Goal: Task Accomplishment & Management: Manage account settings

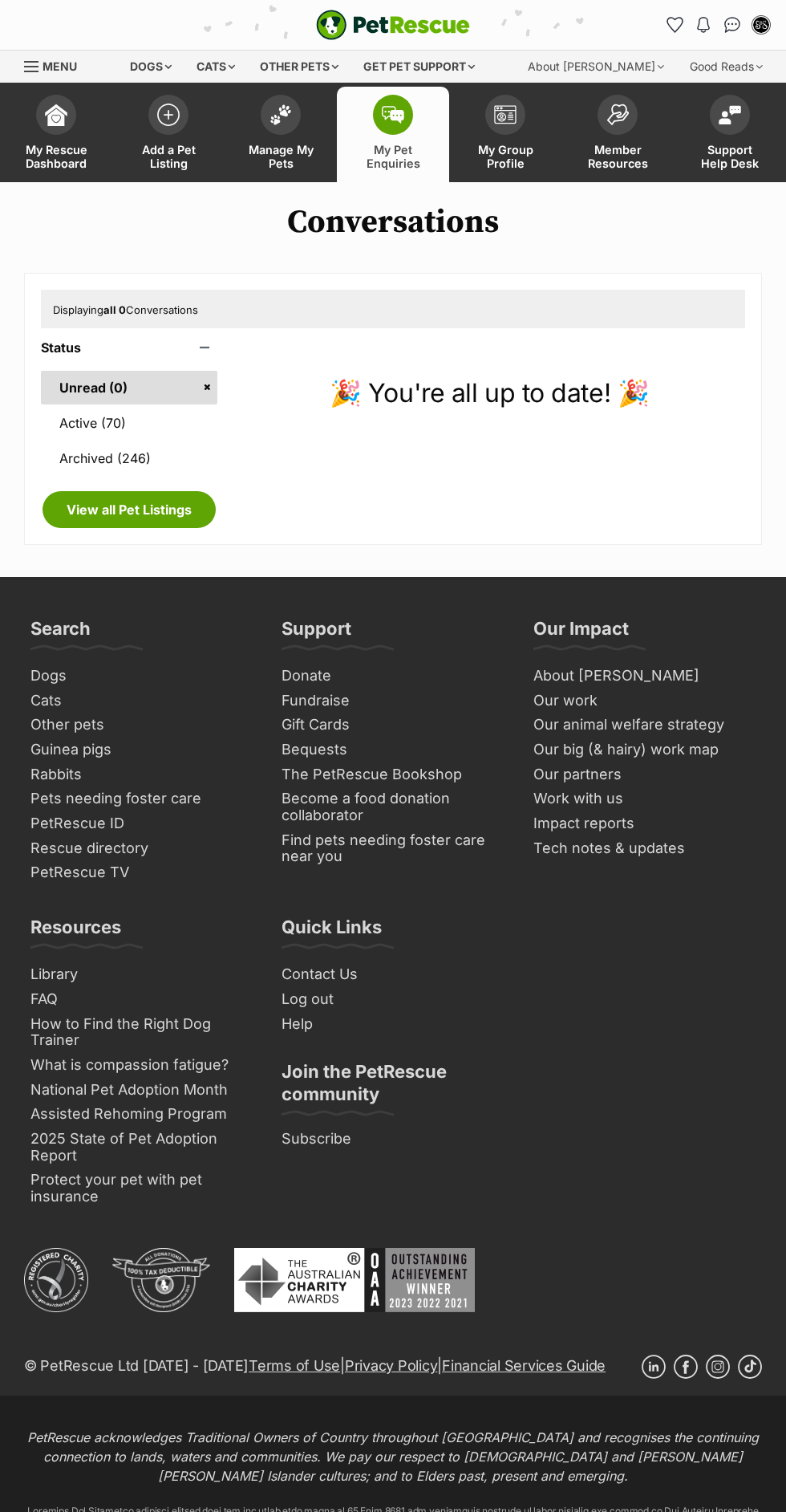
click at [182, 432] on link "Active (70)" at bounding box center [129, 423] width 176 height 34
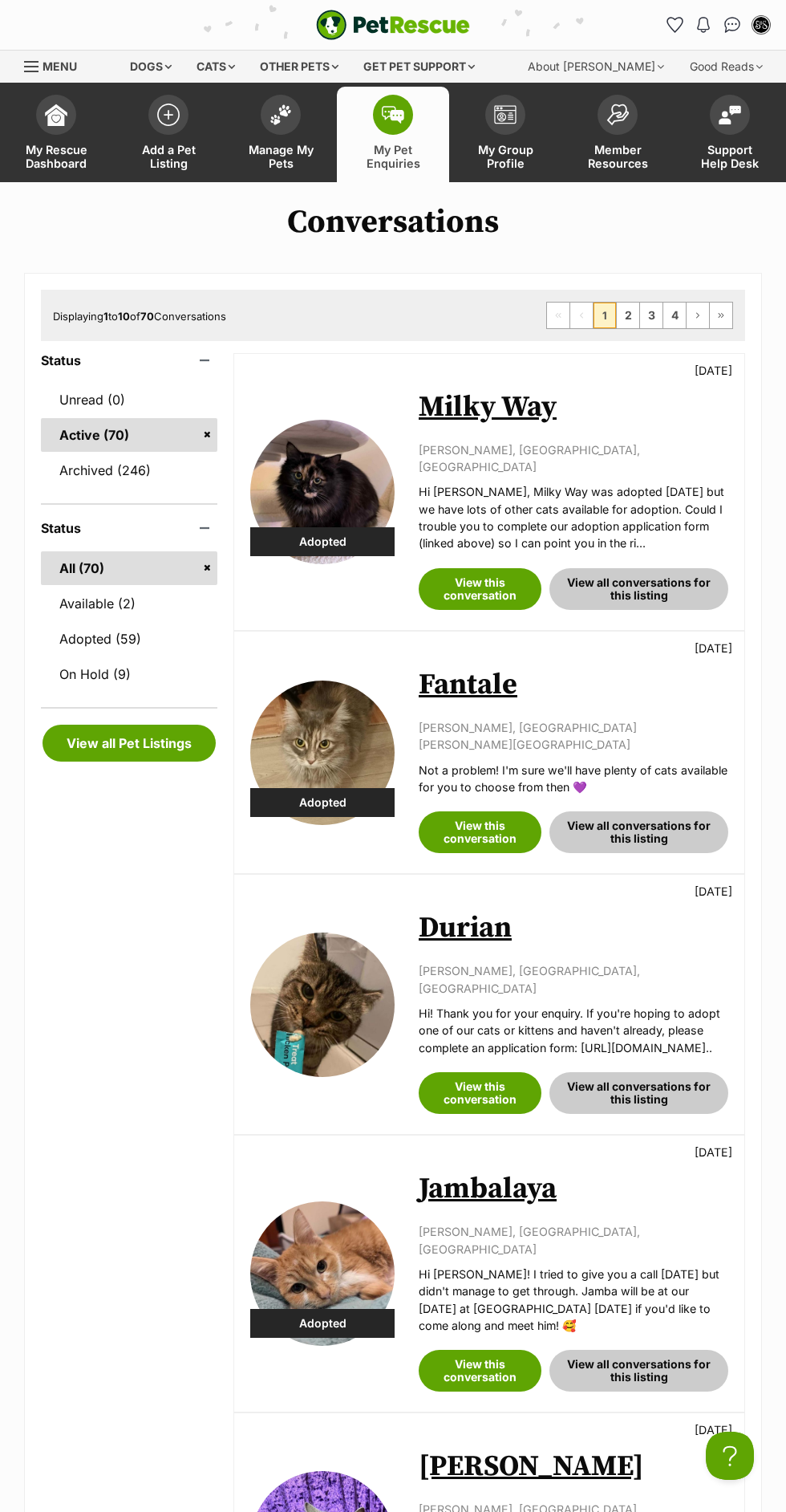
click at [437, 172] on link "My Pet Enquiries" at bounding box center [393, 134] width 112 height 95
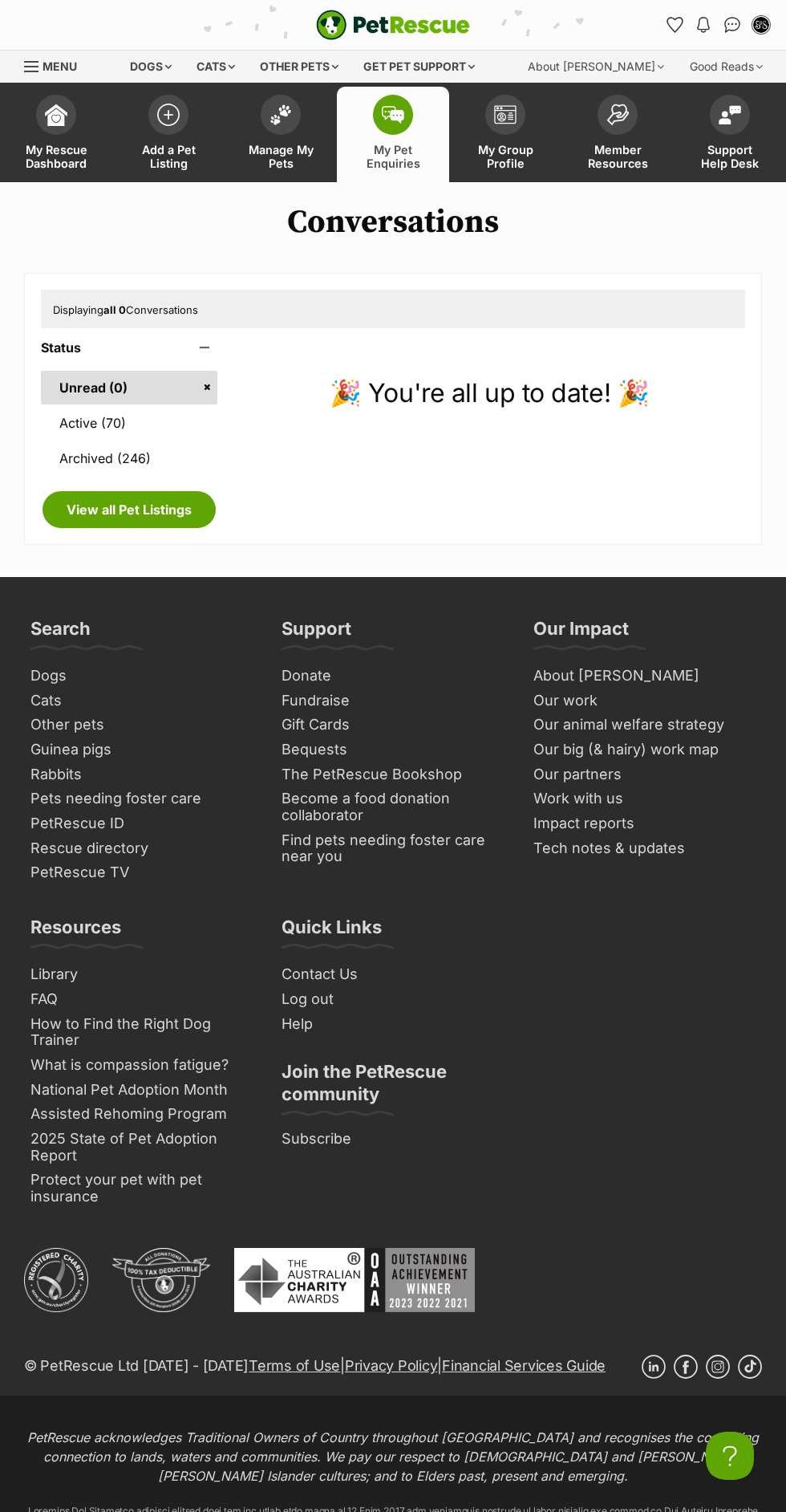
click at [294, 140] on link "Manage My Pets" at bounding box center [281, 134] width 112 height 95
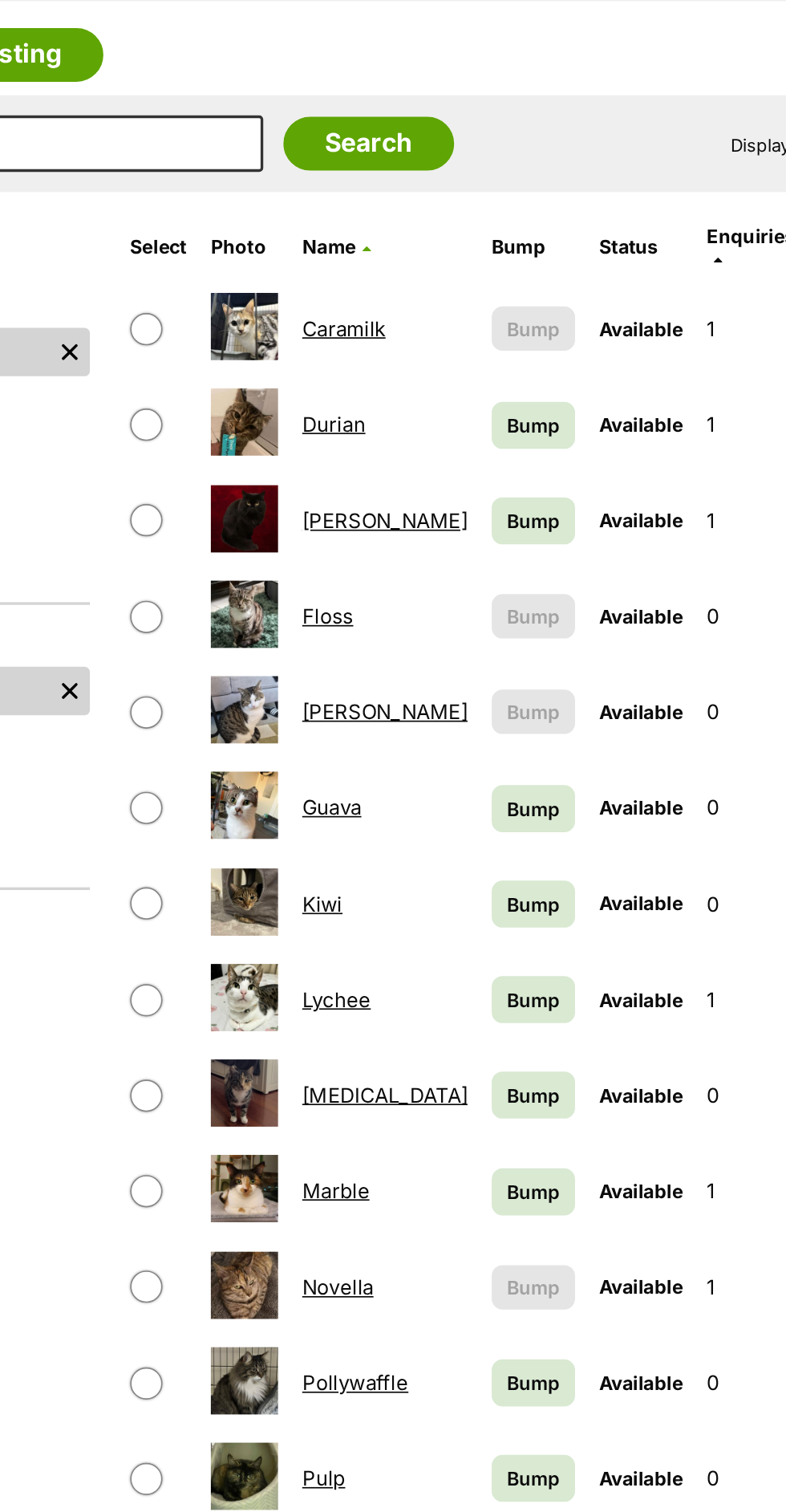
scroll to position [4, 0]
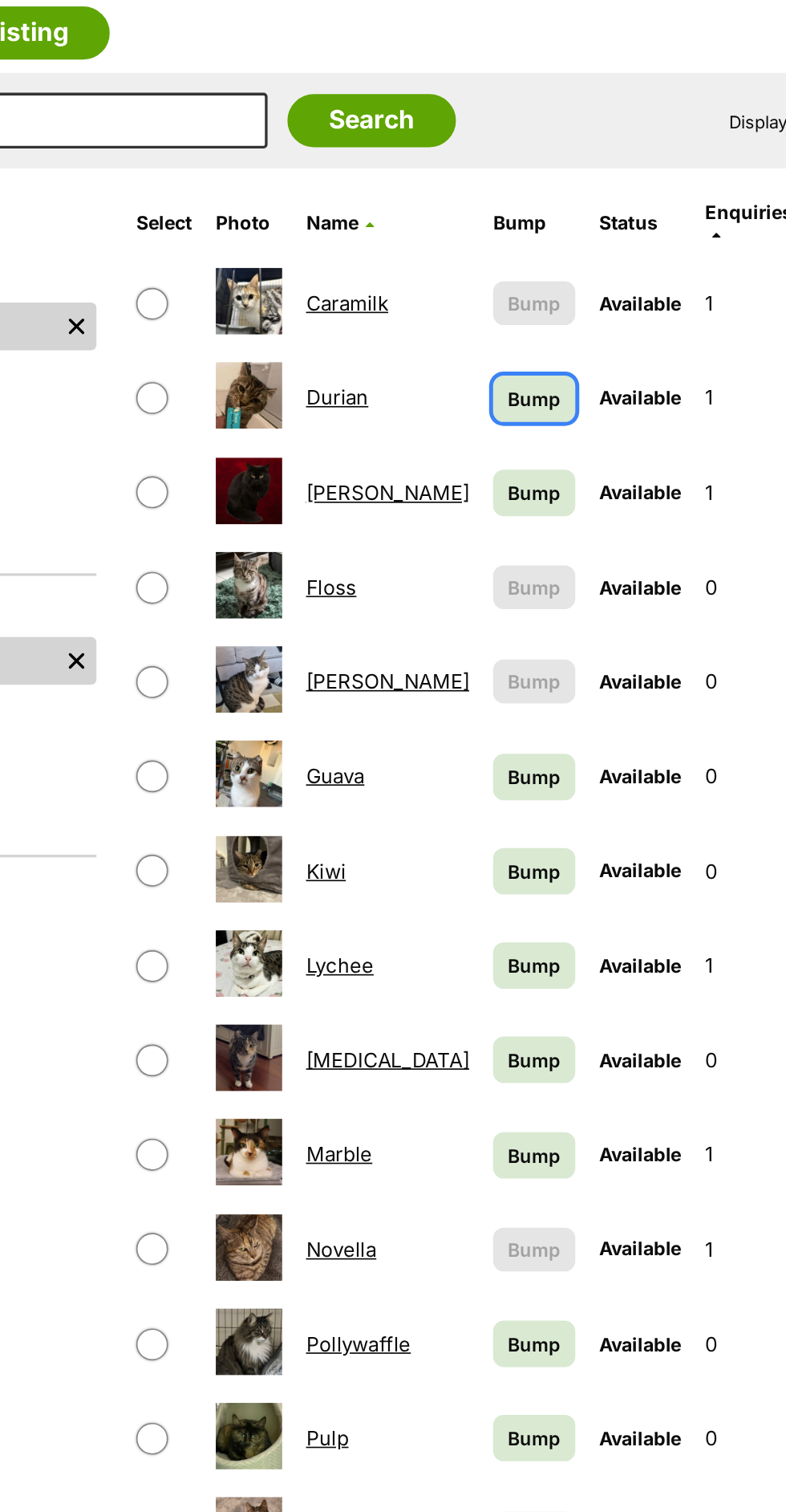
click at [466, 516] on span "Bump" at bounding box center [482, 523] width 32 height 17
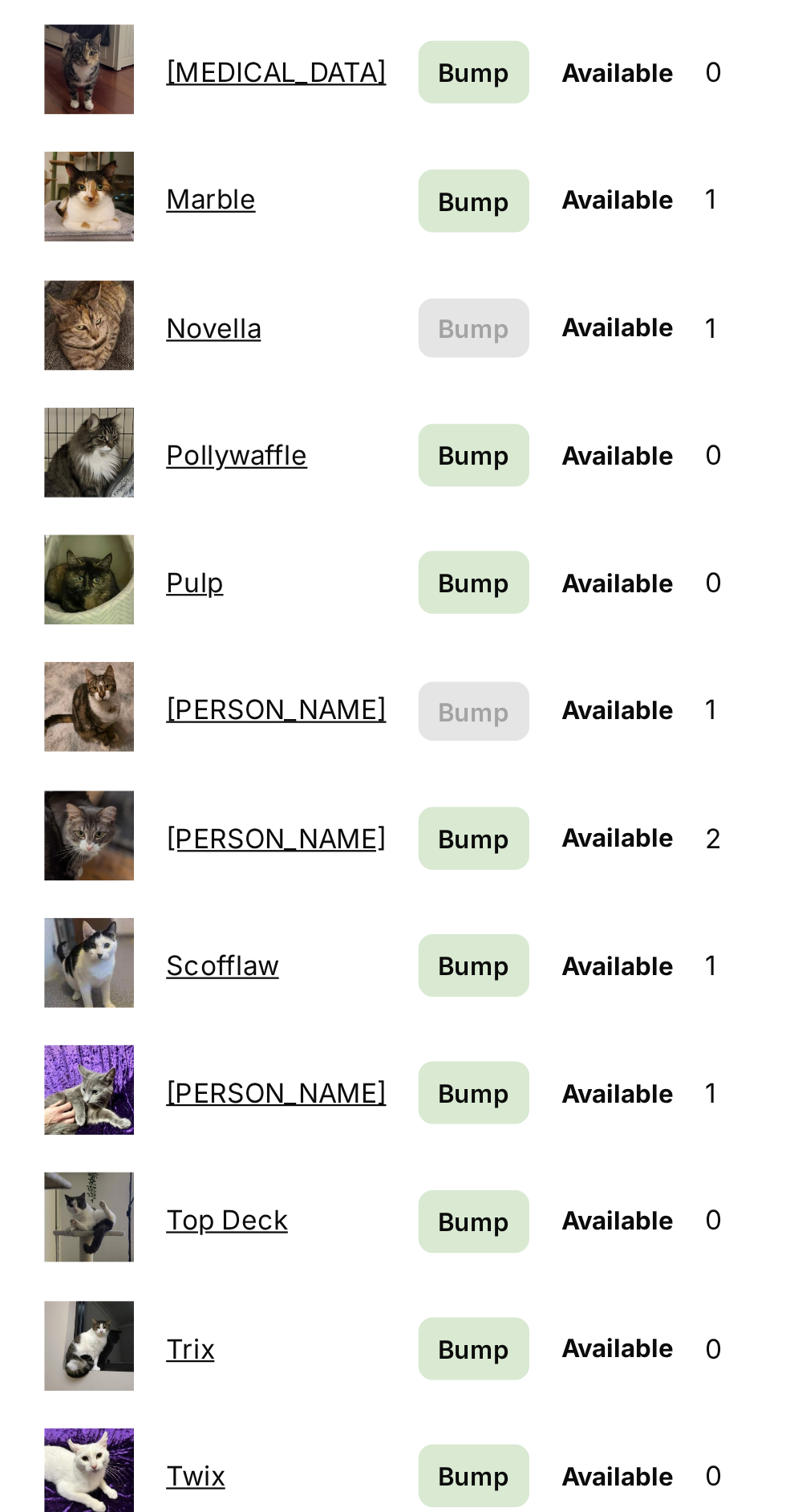
scroll to position [252, 0]
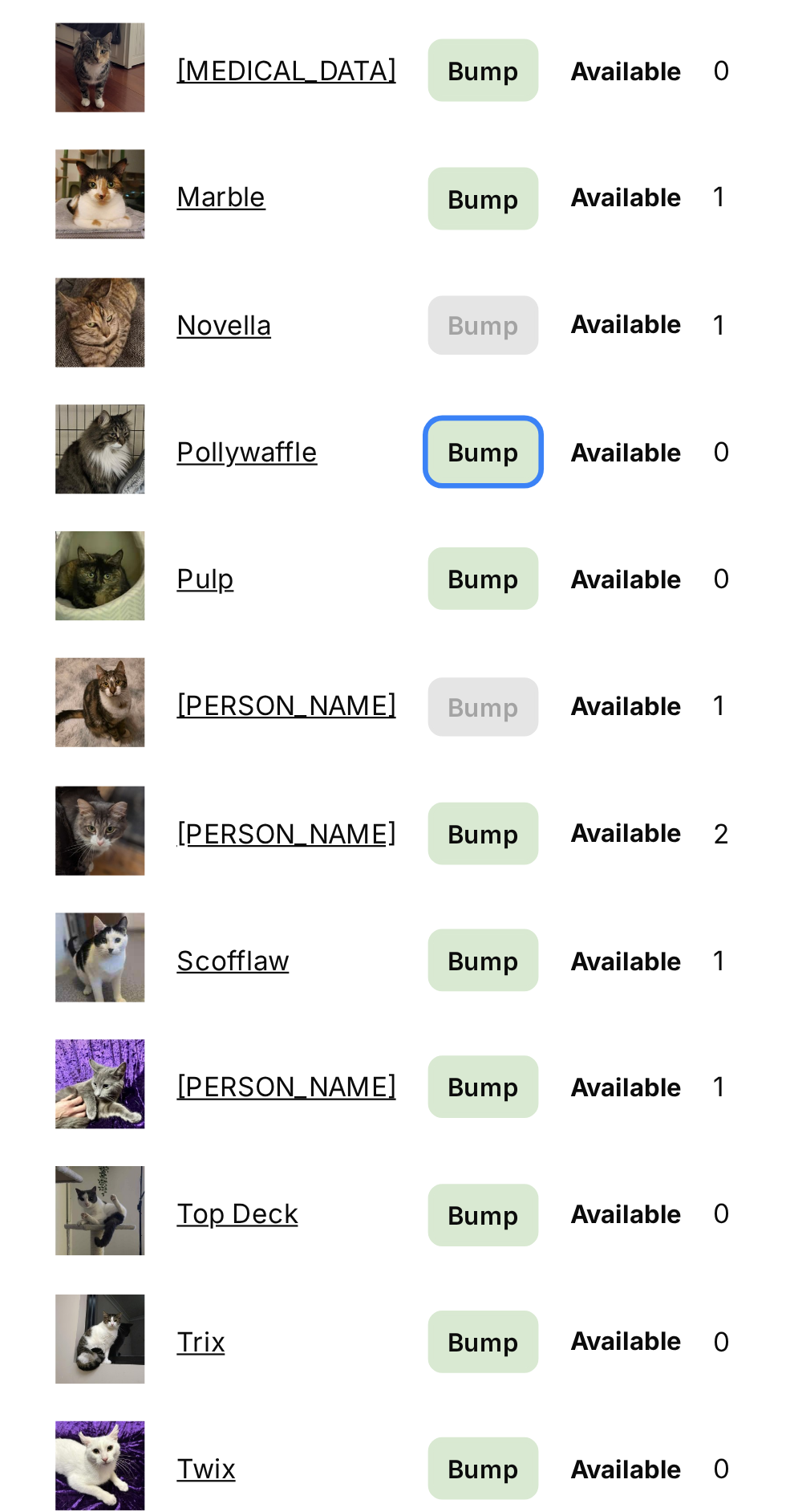
click at [466, 842] on span "Bump" at bounding box center [482, 846] width 32 height 17
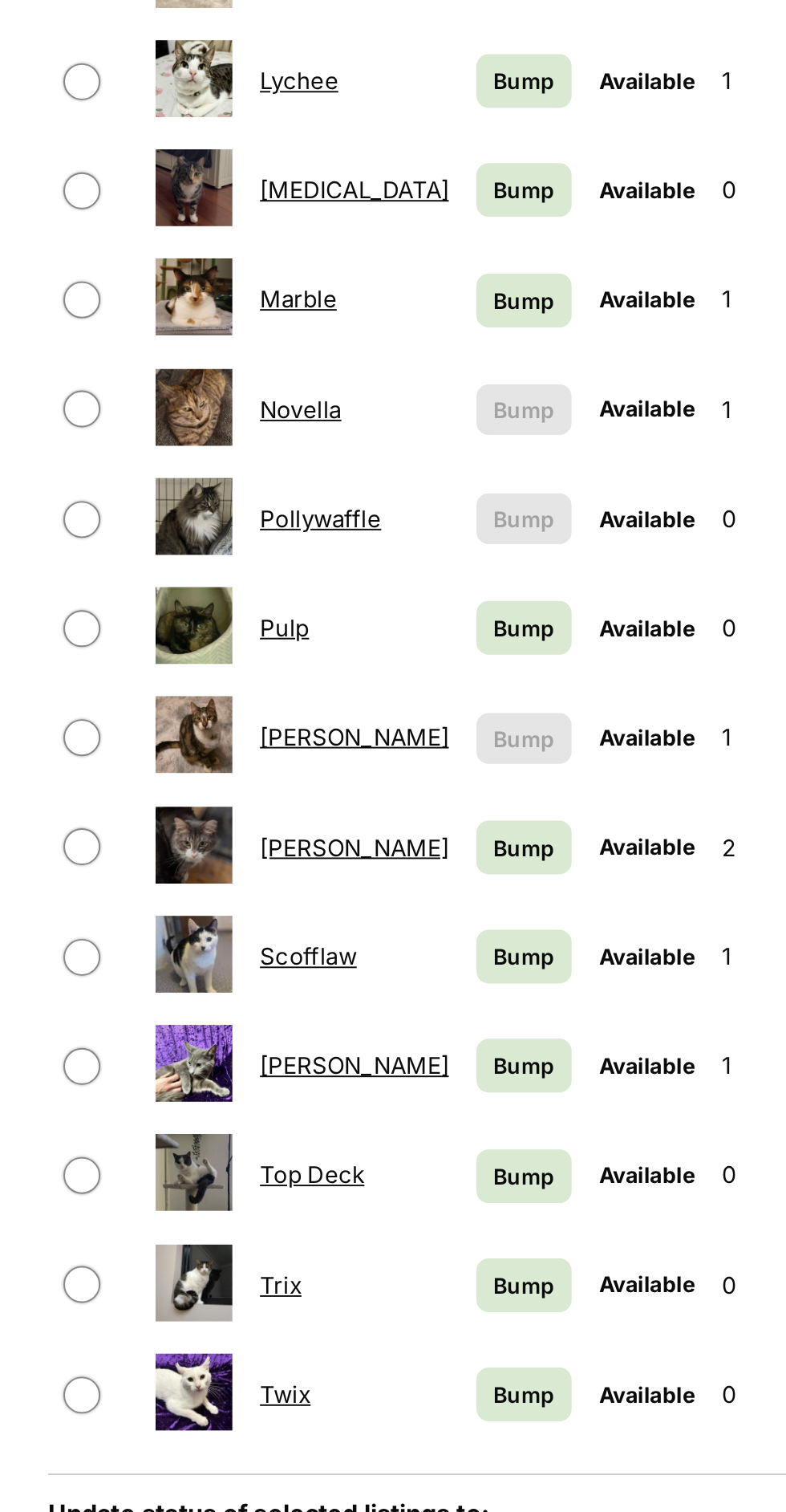
scroll to position [181, 0]
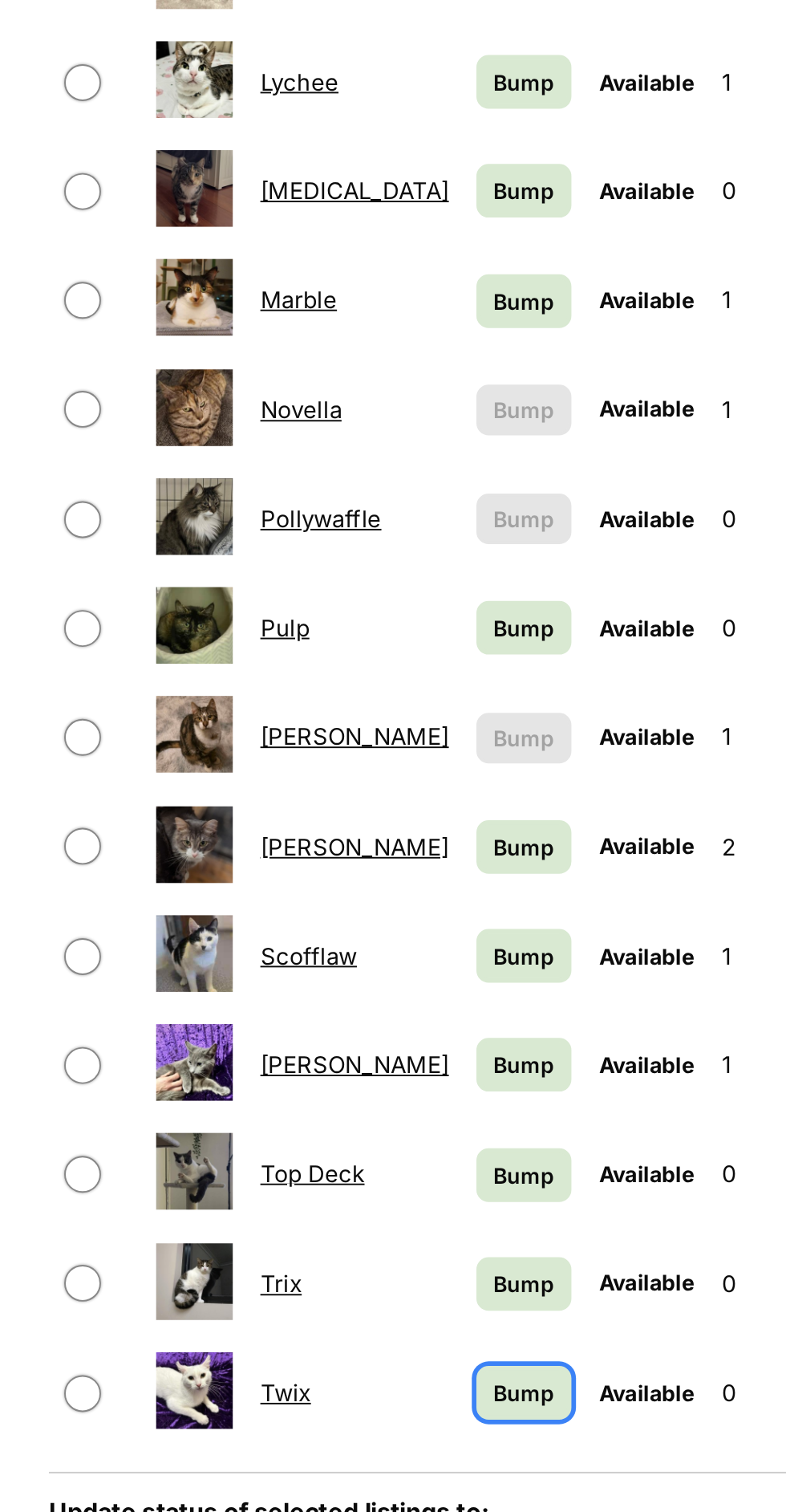
click at [464, 1364] on link "Bump" at bounding box center [482, 1375] width 49 height 28
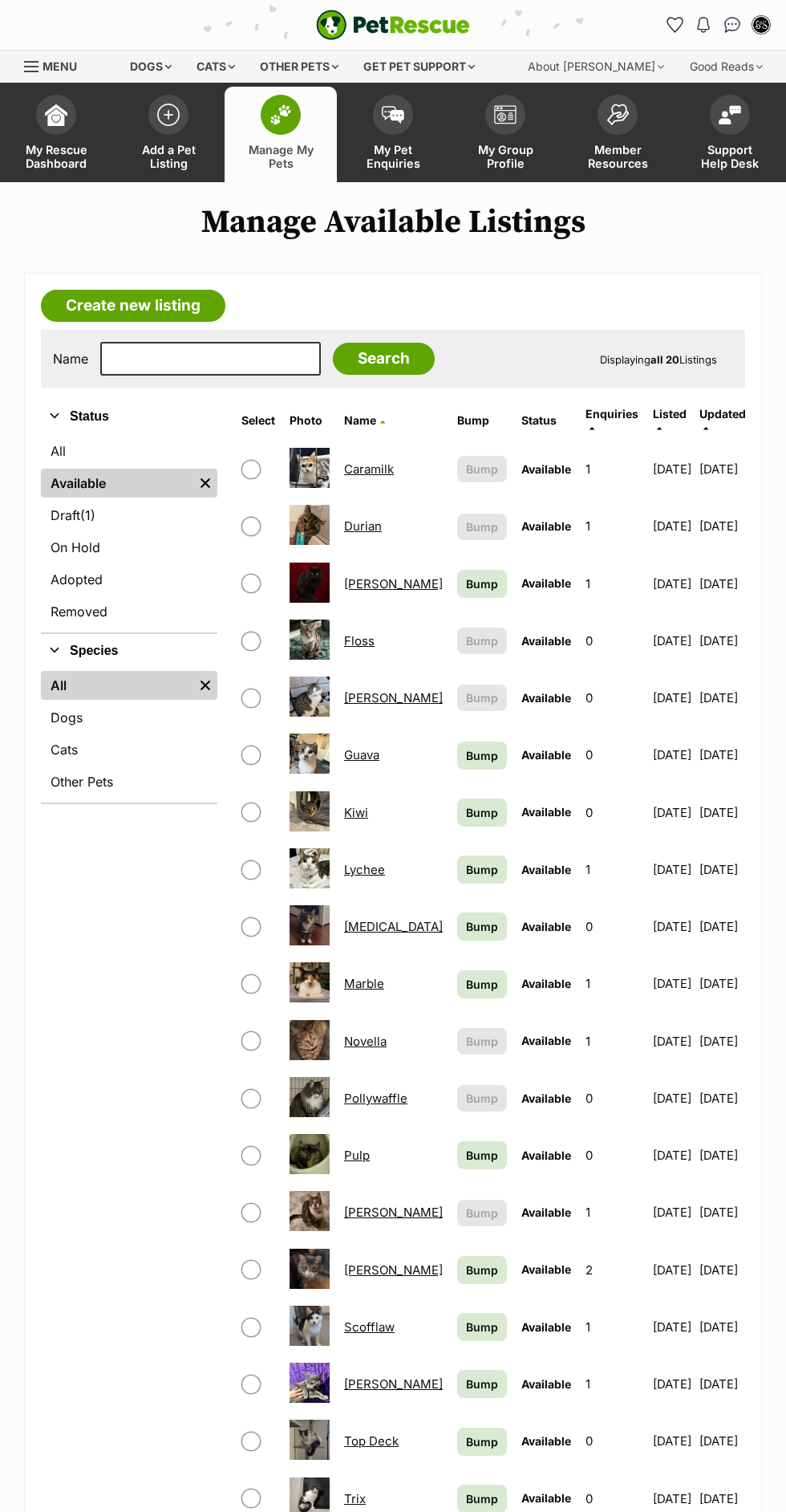
click at [447, 156] on link "My Pet Enquiries" at bounding box center [393, 134] width 112 height 95
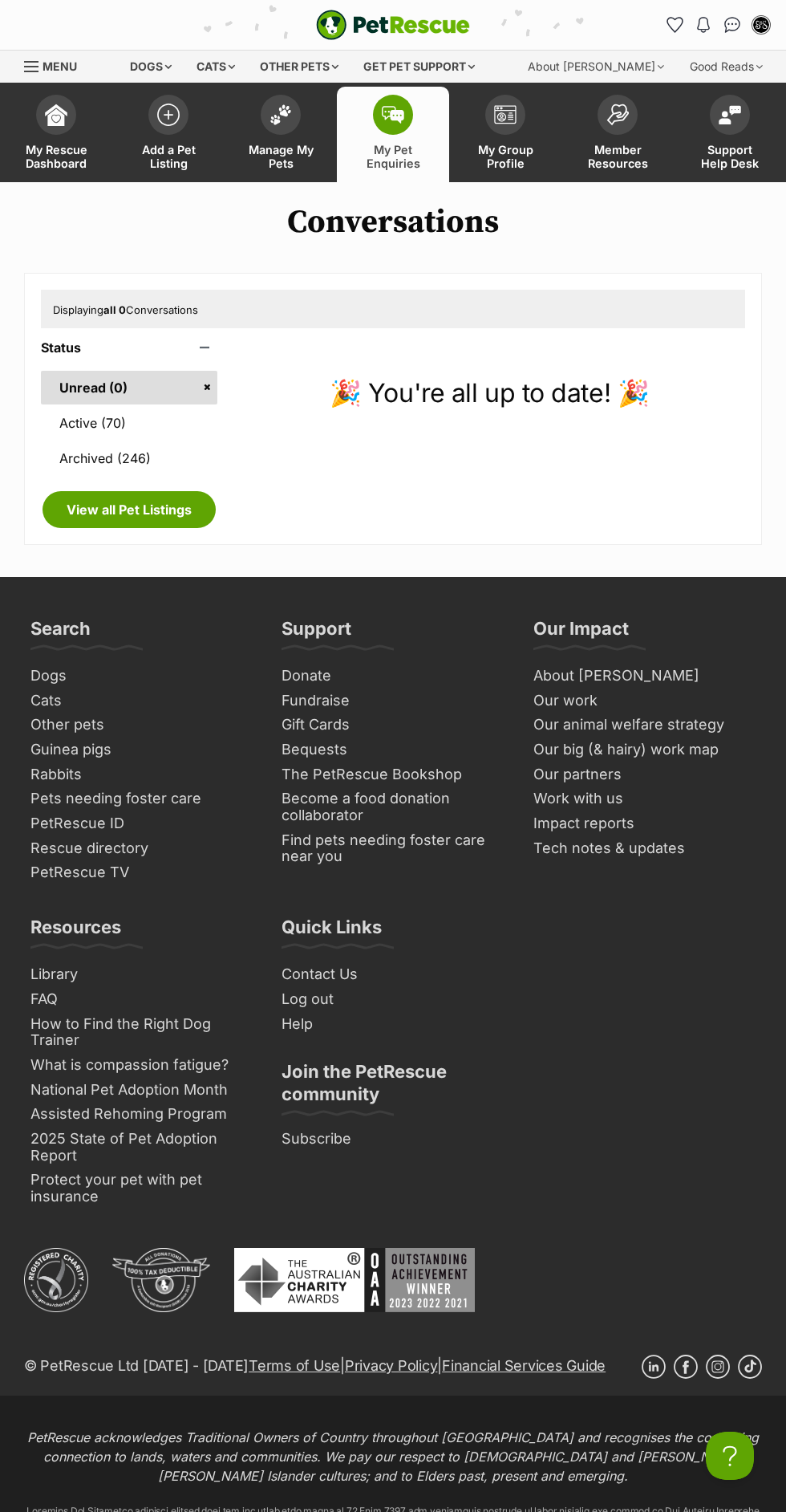
click at [88, 165] on span "My Rescue Dashboard" at bounding box center [55, 156] width 72 height 27
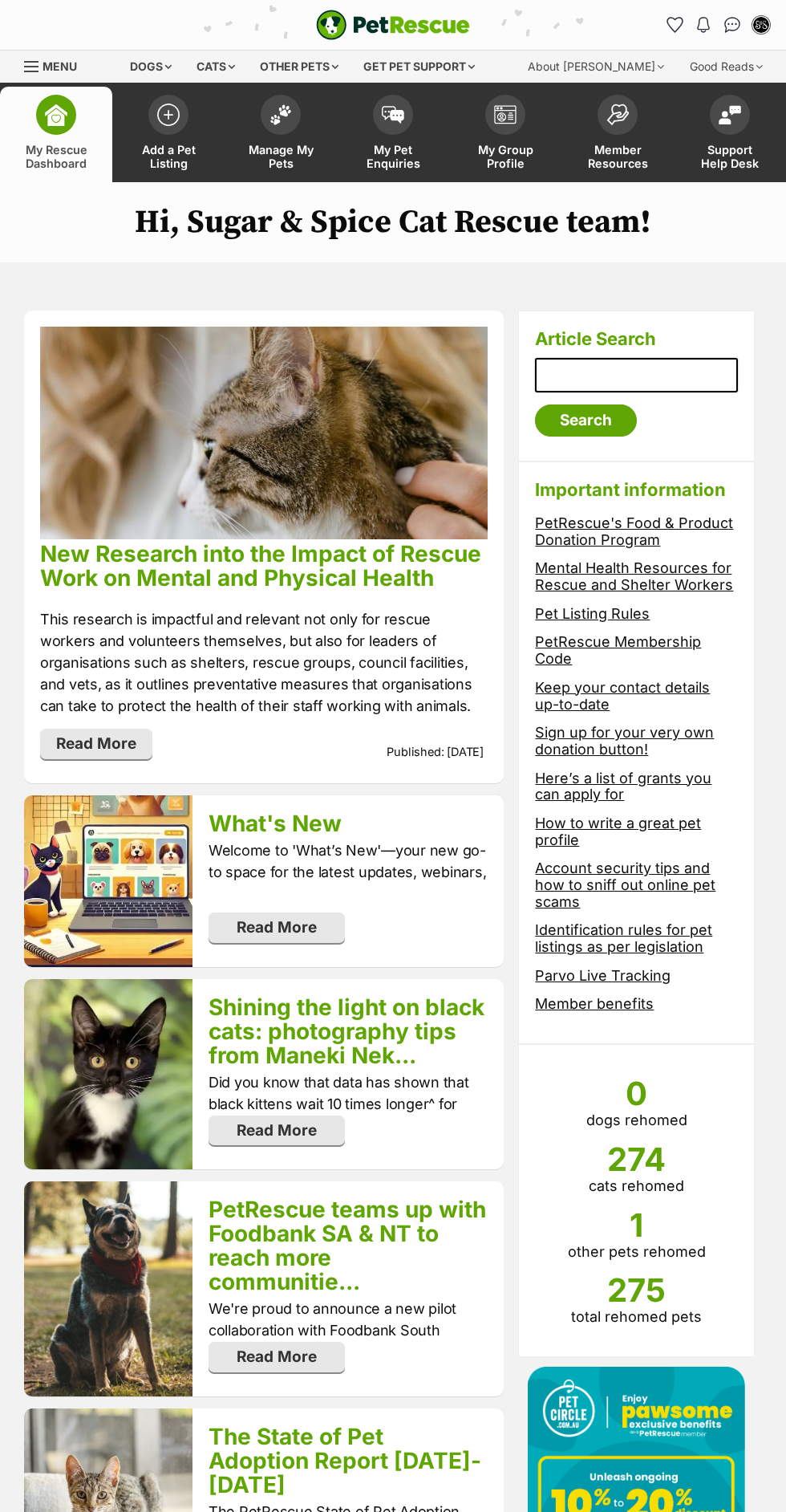
click at [545, 180] on link "My Group Profile" at bounding box center [505, 134] width 112 height 95
